Goal: Task Accomplishment & Management: Manage account settings

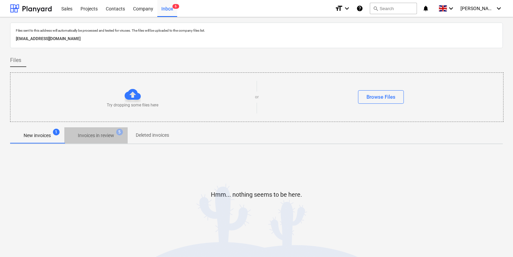
click at [99, 136] on p "Invoices in review" at bounding box center [96, 135] width 36 height 7
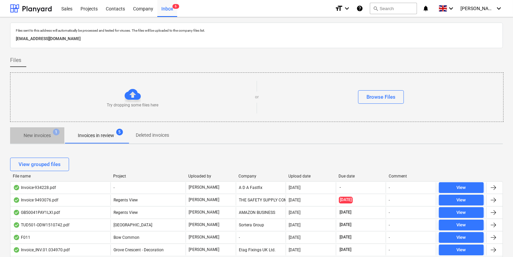
click at [44, 136] on p "New invoices" at bounding box center [37, 135] width 27 height 7
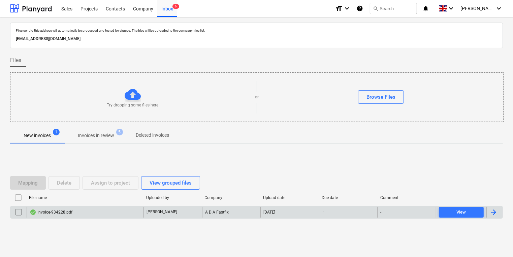
click at [104, 212] on div "Invoice-934228.pdf" at bounding box center [85, 212] width 117 height 11
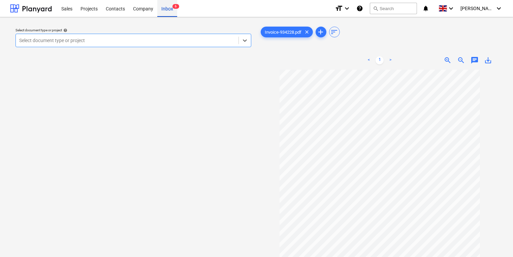
click at [169, 8] on div "Inbox 6" at bounding box center [167, 8] width 20 height 17
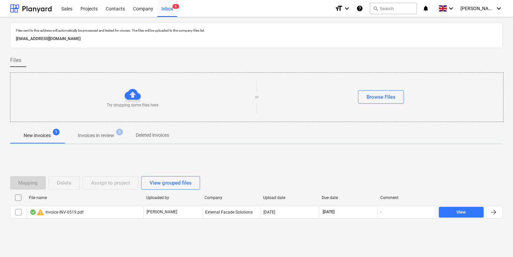
click at [101, 133] on p "Invoices in review" at bounding box center [96, 135] width 36 height 7
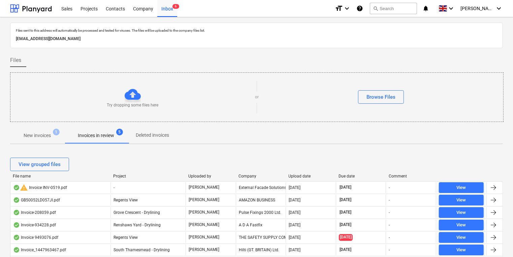
click at [250, 177] on div "Company" at bounding box center [260, 176] width 45 height 5
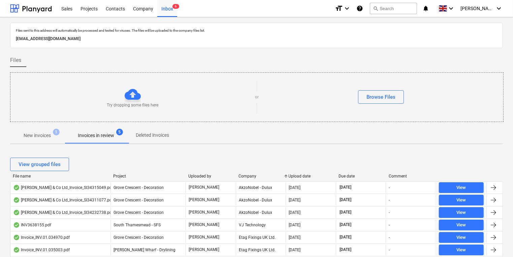
click at [32, 135] on p "New invoices" at bounding box center [37, 135] width 27 height 7
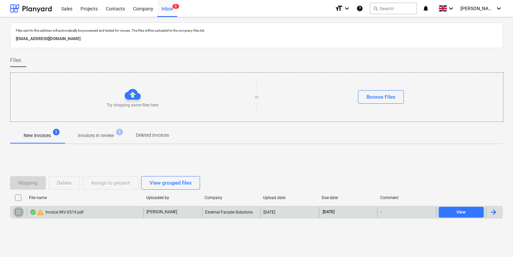
click at [15, 211] on input "checkbox" at bounding box center [18, 212] width 11 height 11
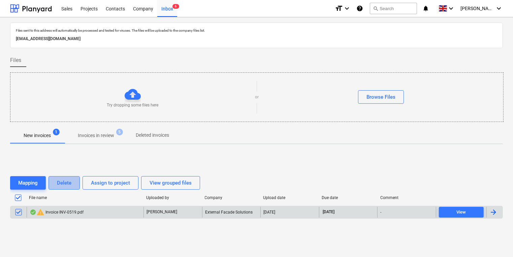
click at [68, 179] on div "Delete" at bounding box center [64, 182] width 14 height 9
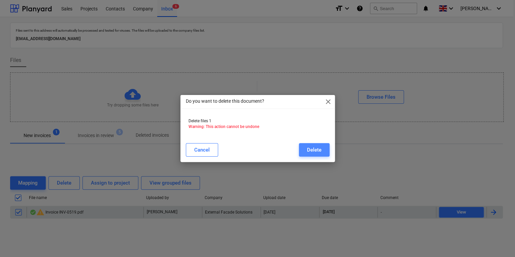
click at [312, 154] on div "Delete" at bounding box center [314, 149] width 14 height 9
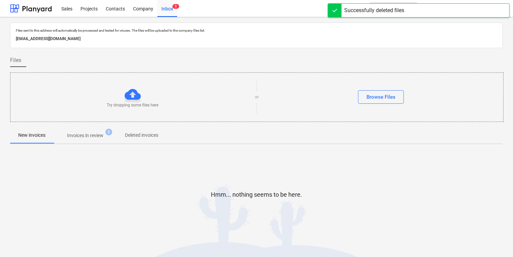
click at [82, 137] on p "Invoices in review" at bounding box center [85, 135] width 36 height 7
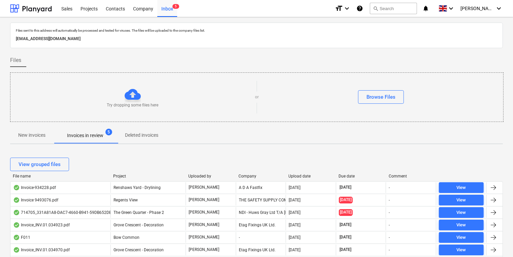
click at [297, 176] on div "Upload date" at bounding box center [311, 176] width 45 height 5
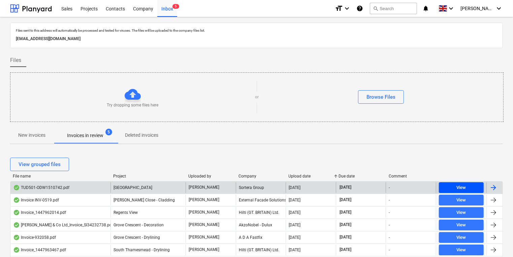
click at [454, 182] on button "View" at bounding box center [461, 187] width 45 height 11
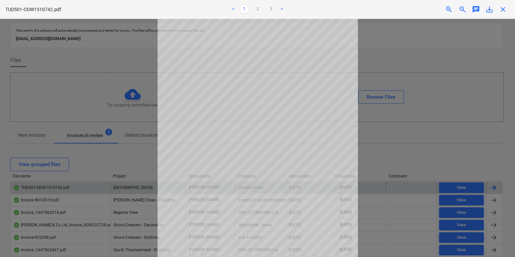
click at [502, 9] on span "close" at bounding box center [503, 9] width 8 height 8
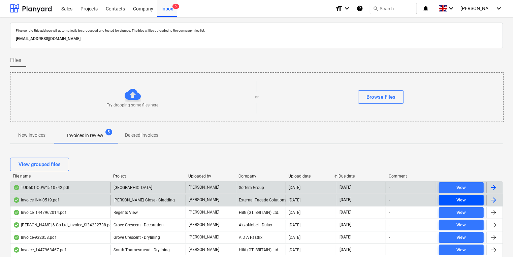
click at [447, 199] on span "View" at bounding box center [460, 200] width 39 height 8
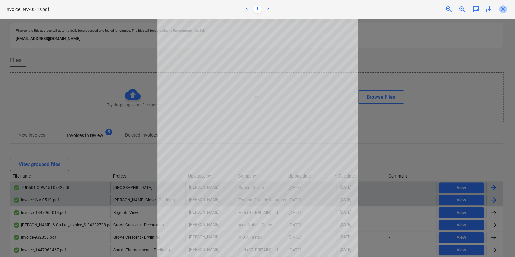
click at [501, 9] on span "close" at bounding box center [503, 9] width 8 height 8
